Goal: Information Seeking & Learning: Learn about a topic

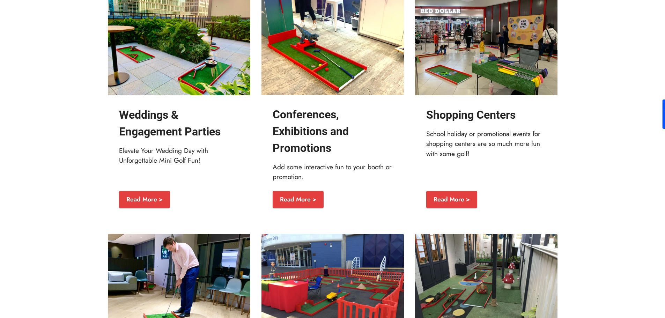
scroll to position [1132, 0]
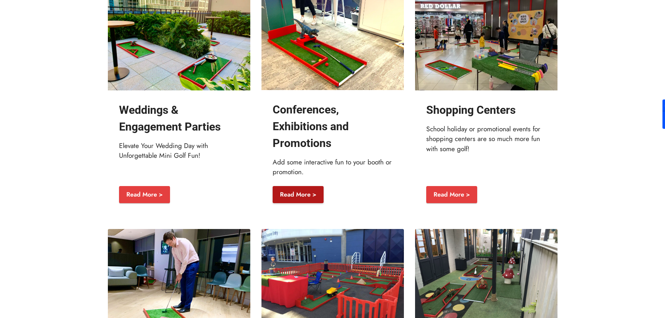
click at [306, 204] on link "Read More >" at bounding box center [298, 194] width 51 height 17
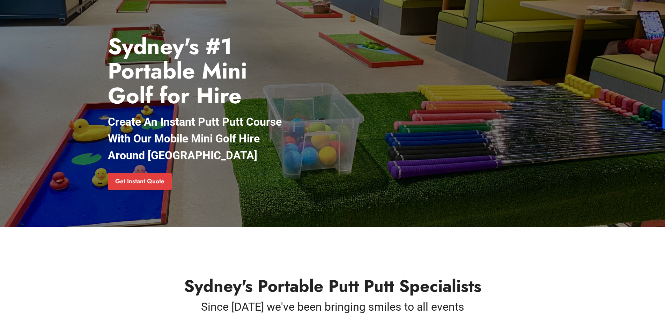
scroll to position [0, 0]
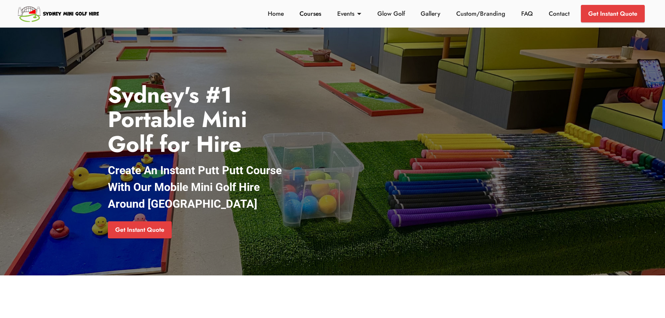
click at [318, 13] on link "Courses" at bounding box center [310, 13] width 25 height 9
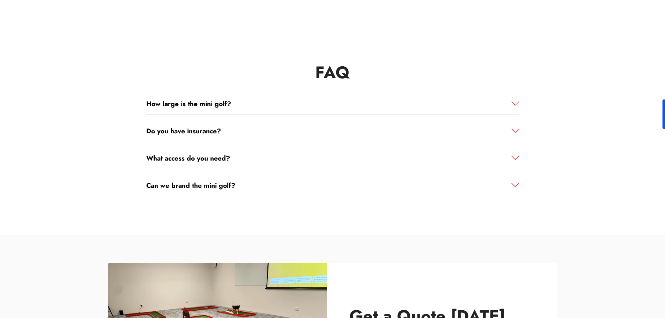
scroll to position [1538, 0]
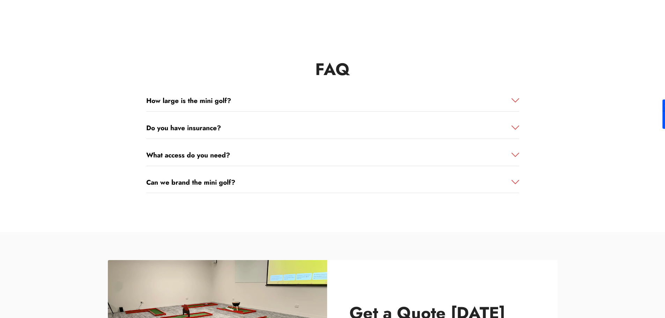
click at [214, 99] on strong "How large is the mini golf?" at bounding box center [188, 101] width 85 height 10
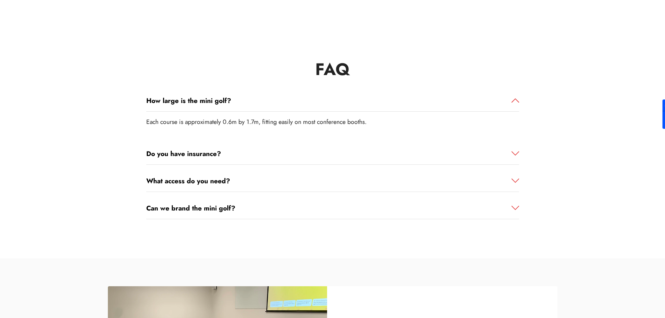
click at [214, 99] on strong "How large is the mini golf?" at bounding box center [188, 101] width 85 height 10
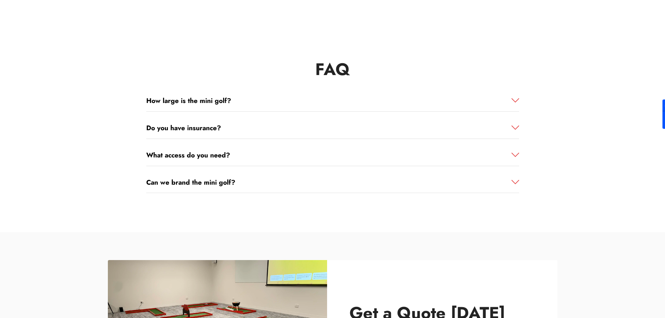
click at [208, 129] on strong "Do you have insurance?" at bounding box center [183, 128] width 75 height 10
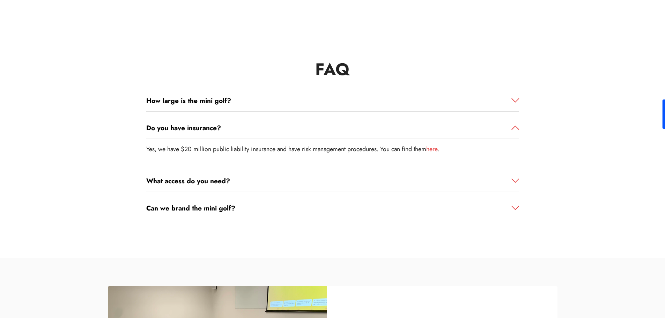
click at [208, 128] on strong "Do you have insurance?" at bounding box center [183, 128] width 75 height 10
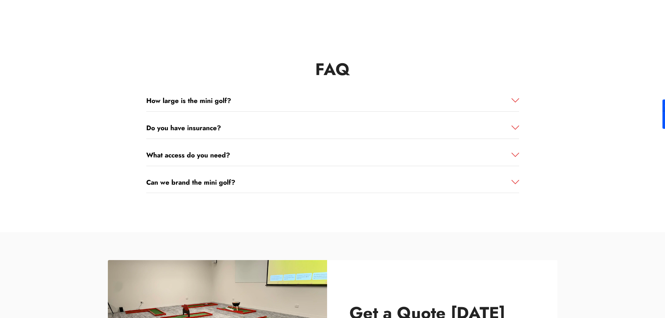
click at [207, 157] on strong "What access do you need?" at bounding box center [188, 155] width 84 height 10
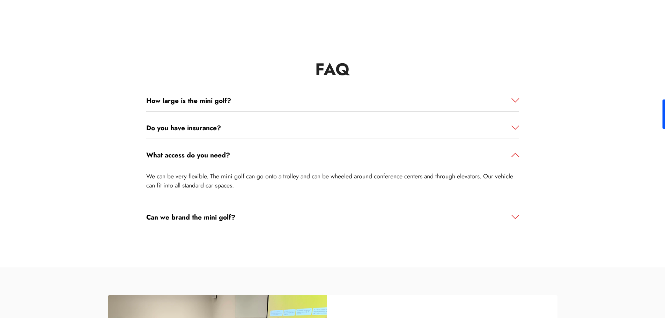
click at [217, 156] on strong "What access do you need?" at bounding box center [188, 155] width 84 height 10
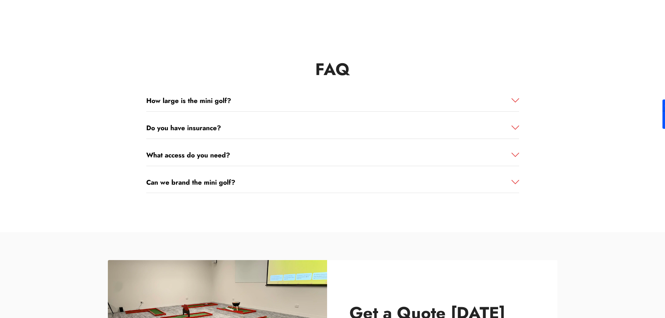
click at [227, 183] on strong "Can we brand the mini golf?" at bounding box center [190, 182] width 89 height 10
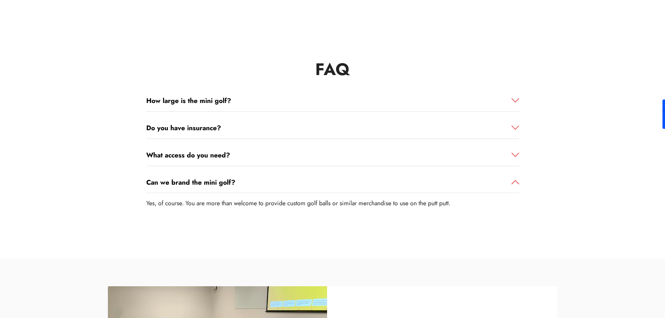
click at [239, 183] on link "Can we brand the mini golf?" at bounding box center [332, 182] width 373 height 10
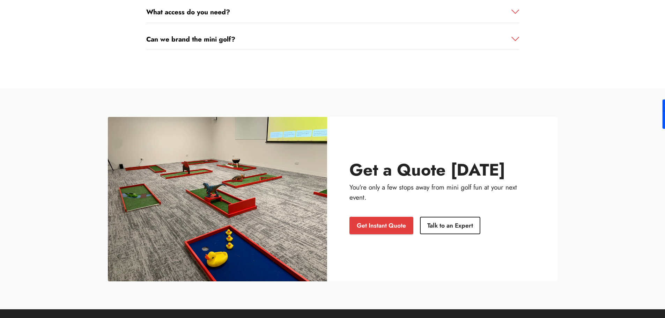
scroll to position [1682, 0]
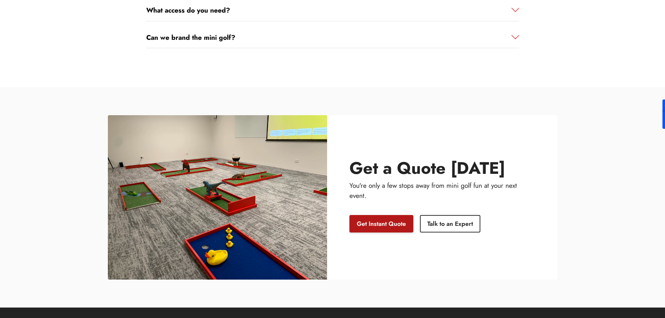
click at [393, 223] on link "Get Instant Quote" at bounding box center [382, 223] width 64 height 17
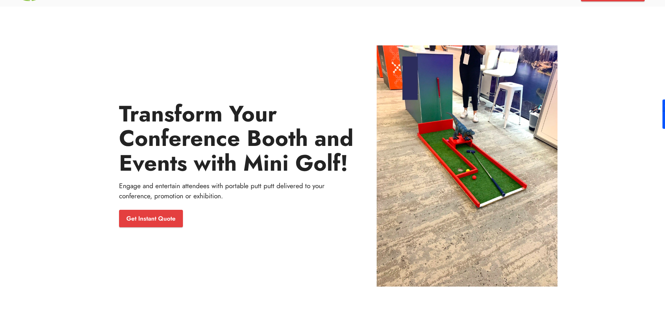
scroll to position [16, 0]
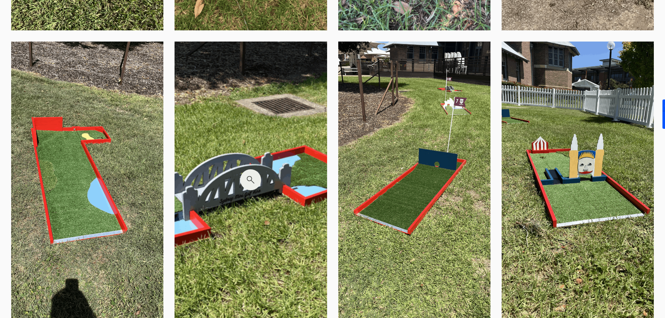
scroll to position [984, 0]
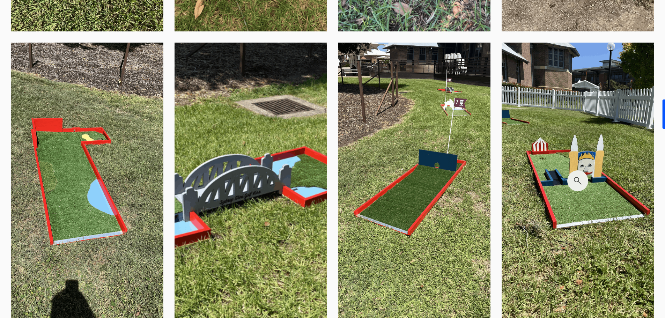
click at [577, 219] on img at bounding box center [578, 181] width 152 height 276
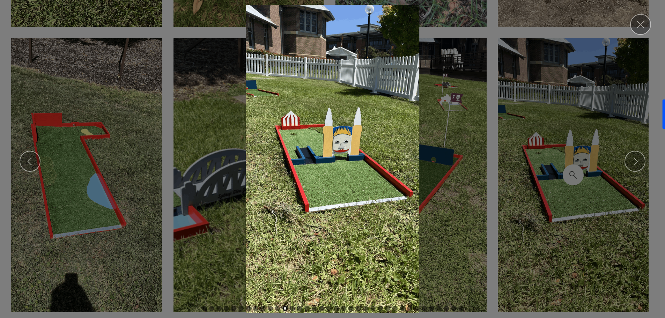
scroll to position [986, 0]
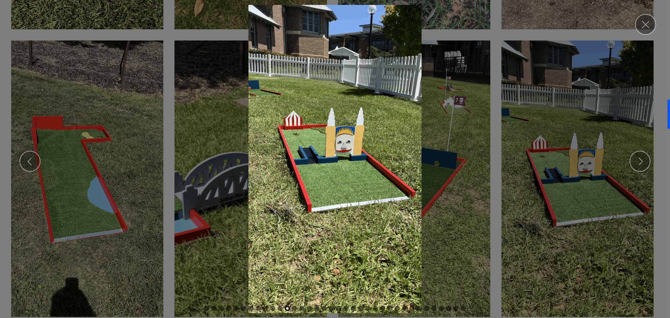
click at [472, 198] on img at bounding box center [335, 159] width 659 height 308
click at [447, 116] on img at bounding box center [335, 159] width 659 height 308
drag, startPoint x: 649, startPoint y: 20, endPoint x: 640, endPoint y: 27, distance: 11.2
click at [649, 20] on link "Close" at bounding box center [646, 24] width 21 height 21
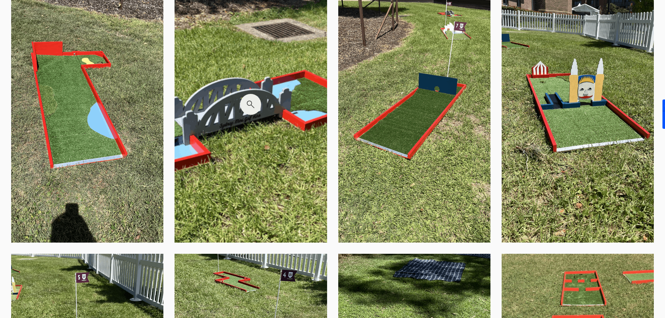
scroll to position [1064, 0]
